Goal: Share content

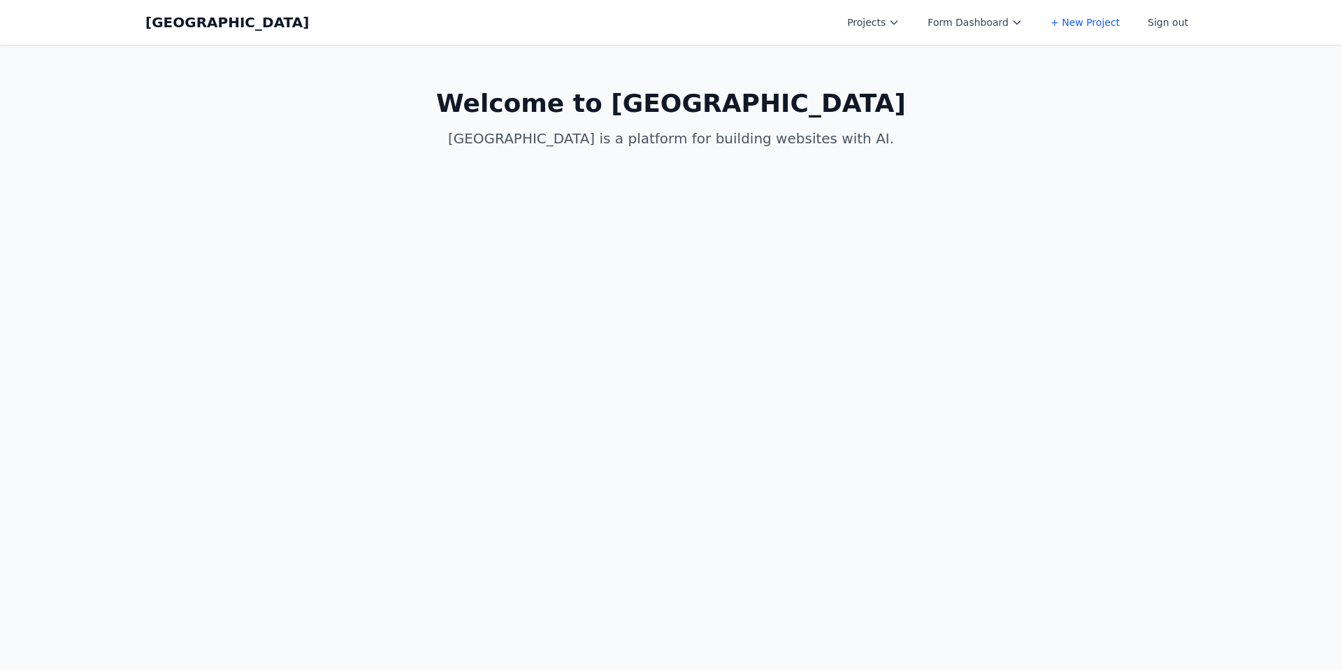
click at [873, 26] on button "Projects" at bounding box center [873, 22] width 69 height 25
click at [878, 101] on link "Allen Test New" at bounding box center [917, 113] width 157 height 25
click at [890, 23] on button "Projects" at bounding box center [873, 22] width 69 height 25
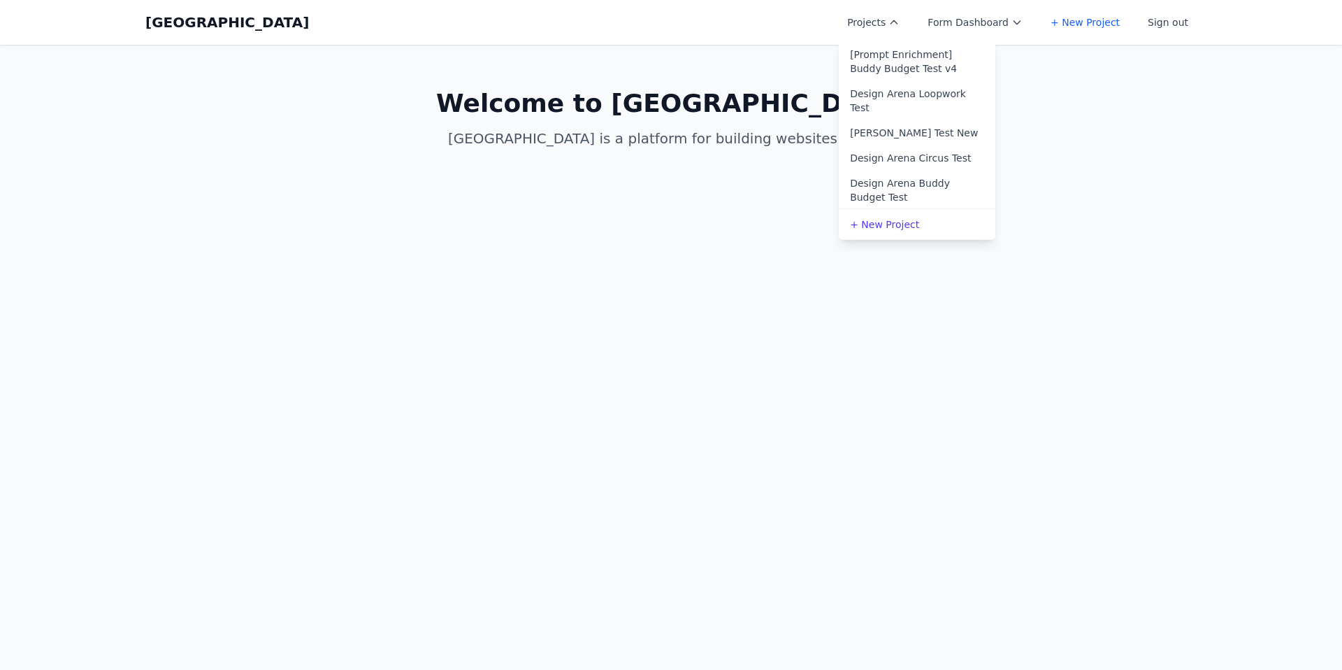
click at [888, 120] on link "Allen Test New" at bounding box center [917, 132] width 157 height 25
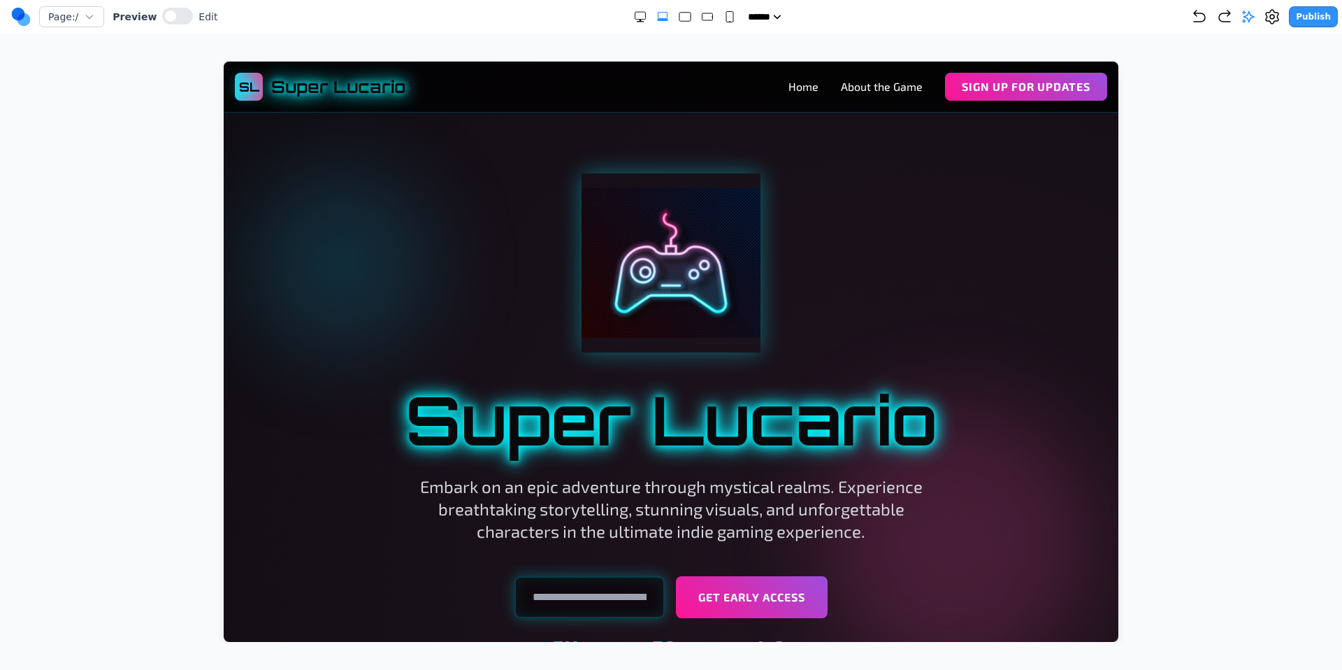
click at [1319, 16] on button "Publish" at bounding box center [1313, 16] width 49 height 21
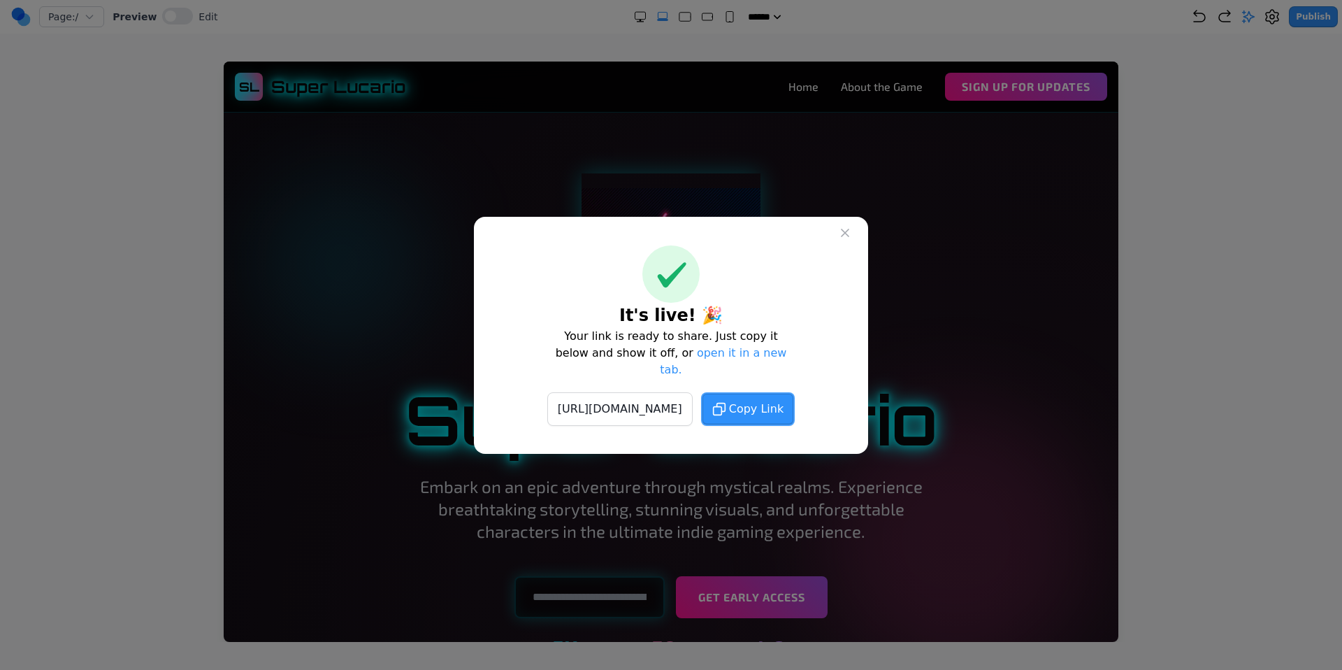
click at [784, 407] on span "Copy Link" at bounding box center [756, 409] width 55 height 17
